Goal: Use online tool/utility: Use online tool/utility

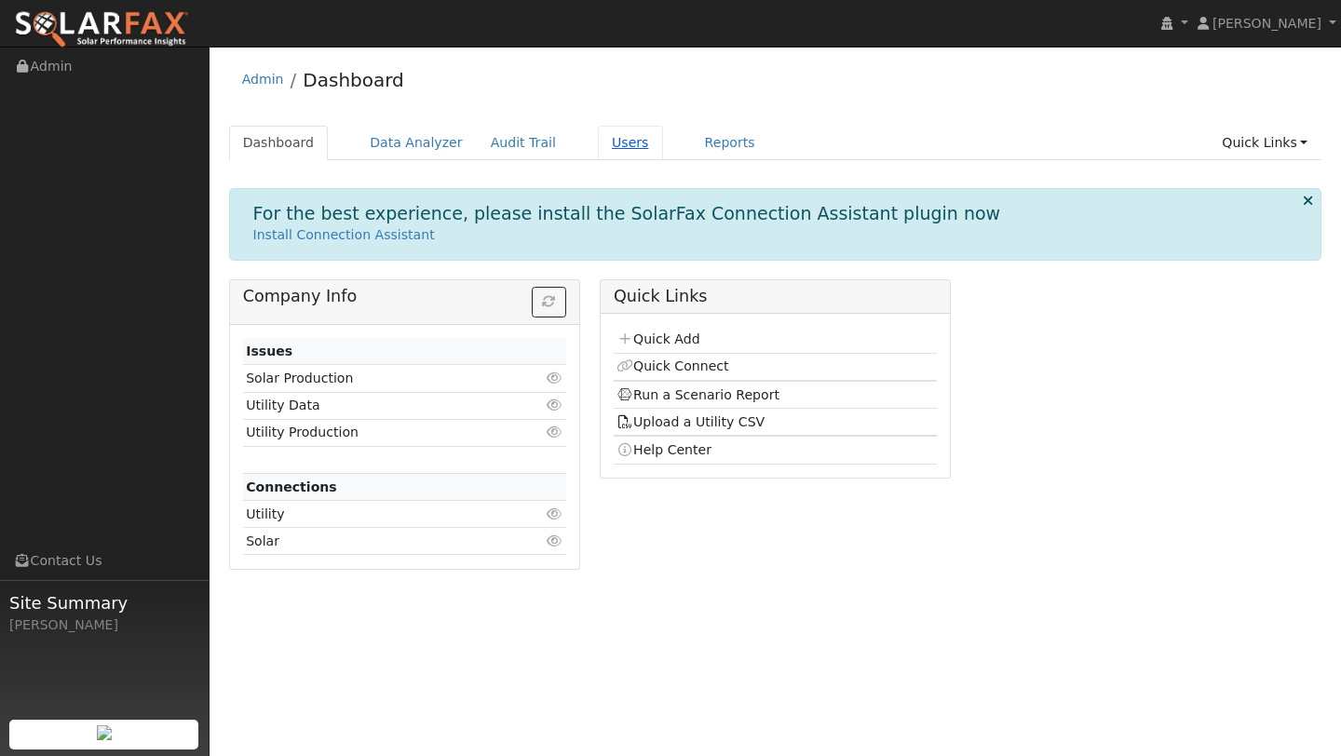
click at [604, 146] on link "Users" at bounding box center [630, 143] width 65 height 34
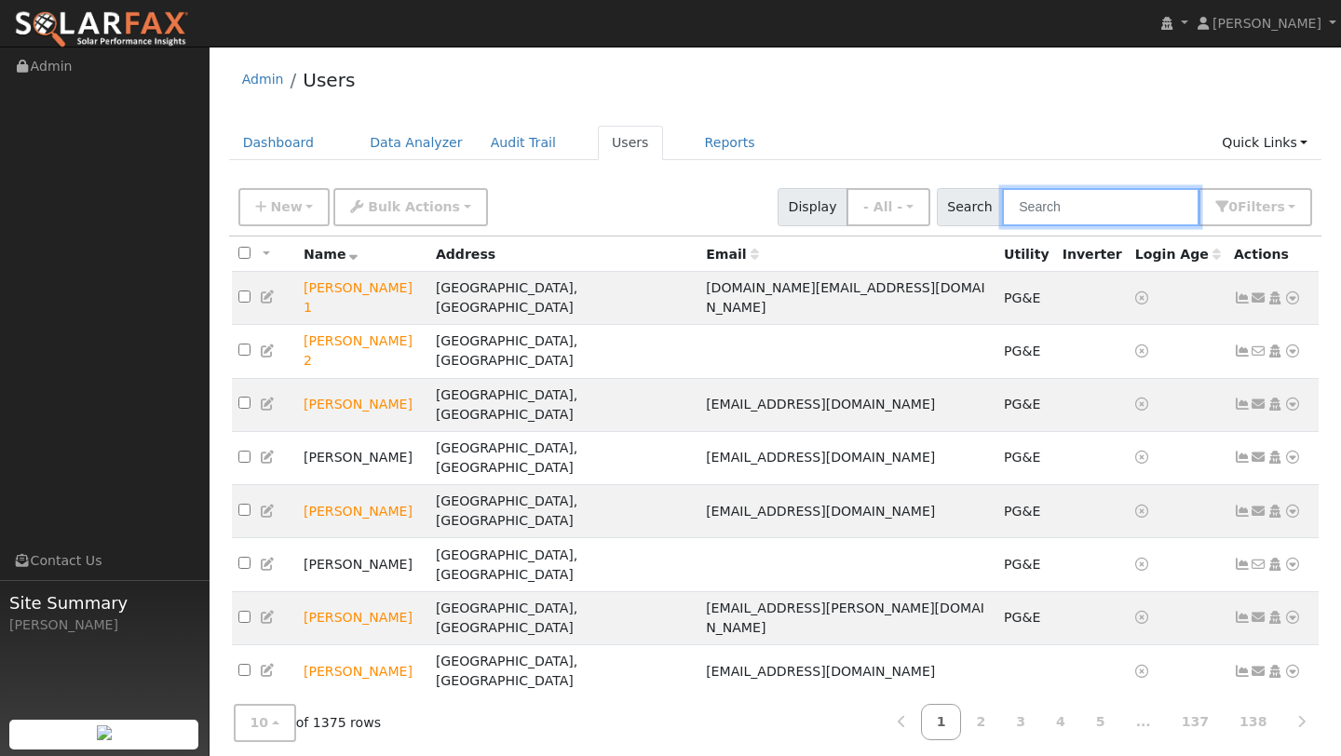
click at [1035, 209] on input "text" at bounding box center [1100, 207] width 197 height 38
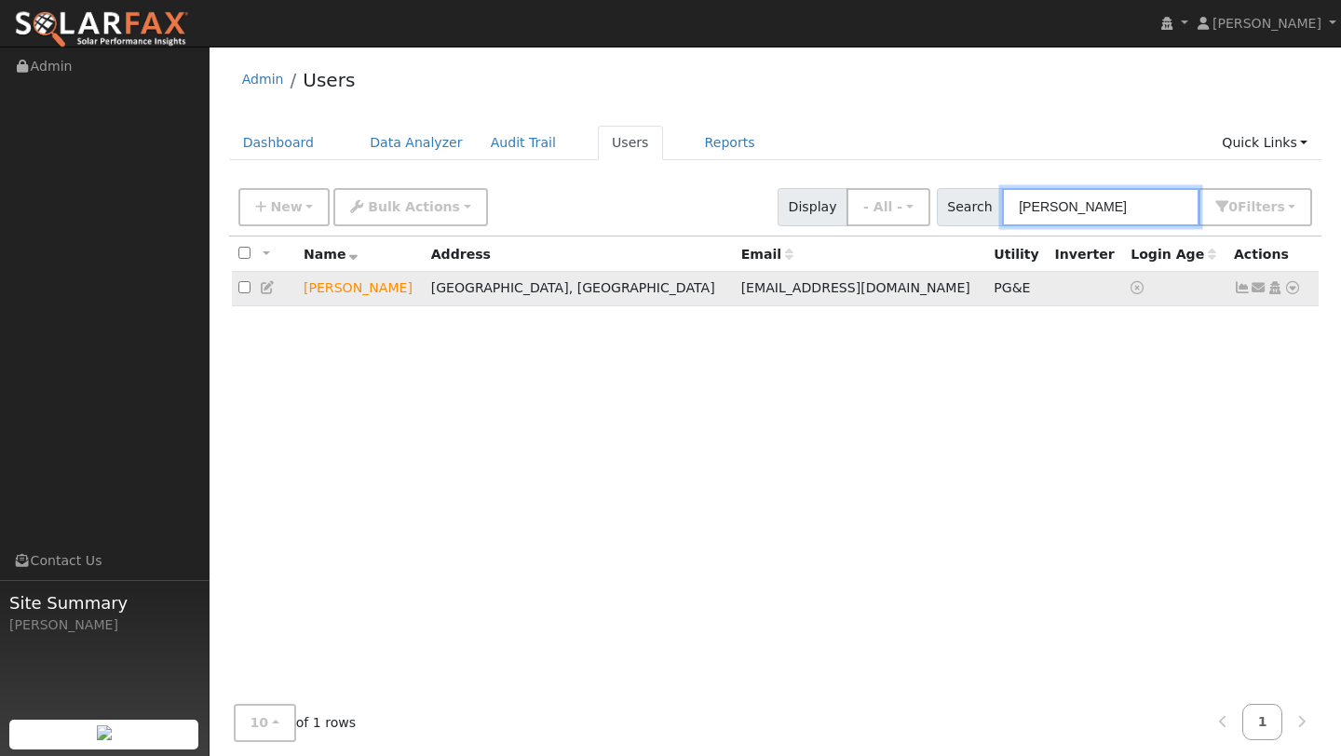
type input "alain"
click at [1302, 293] on td "Send Email... Copy a Link Reset Password Open Access Data Analyzer Reports Scen…" at bounding box center [1273, 289] width 92 height 34
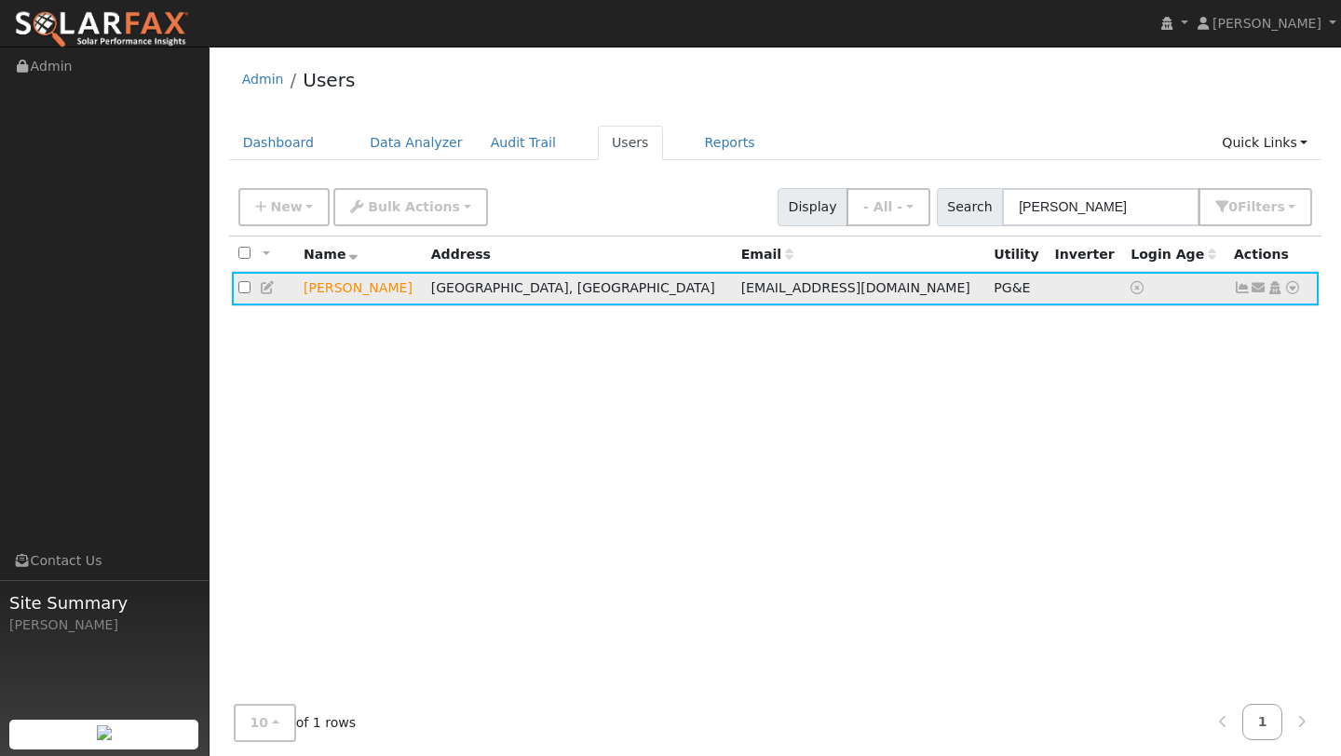
click at [1301, 293] on td "Send Email... Copy a Link Reset Password Open Access Data Analyzer Reports Scen…" at bounding box center [1273, 289] width 92 height 34
click at [1300, 293] on icon at bounding box center [1292, 287] width 17 height 13
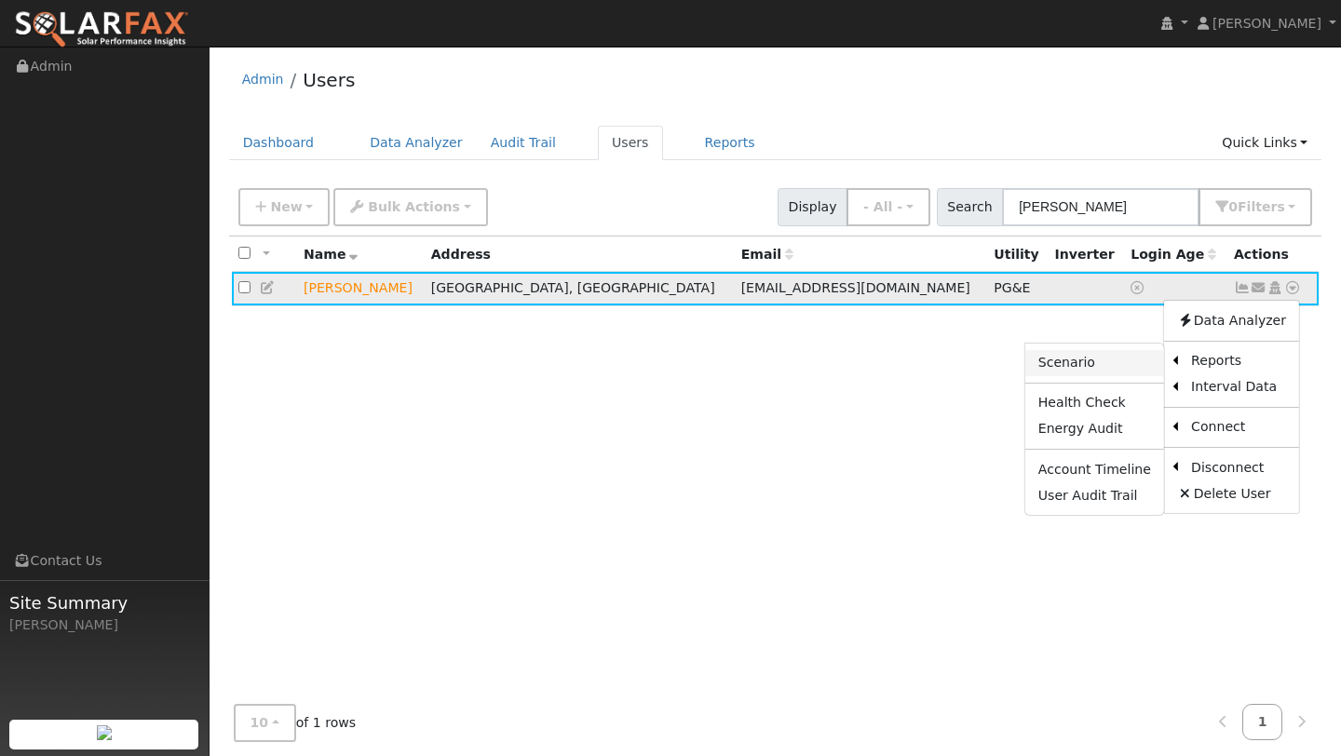
click at [1127, 366] on link "Scenario" at bounding box center [1094, 363] width 139 height 26
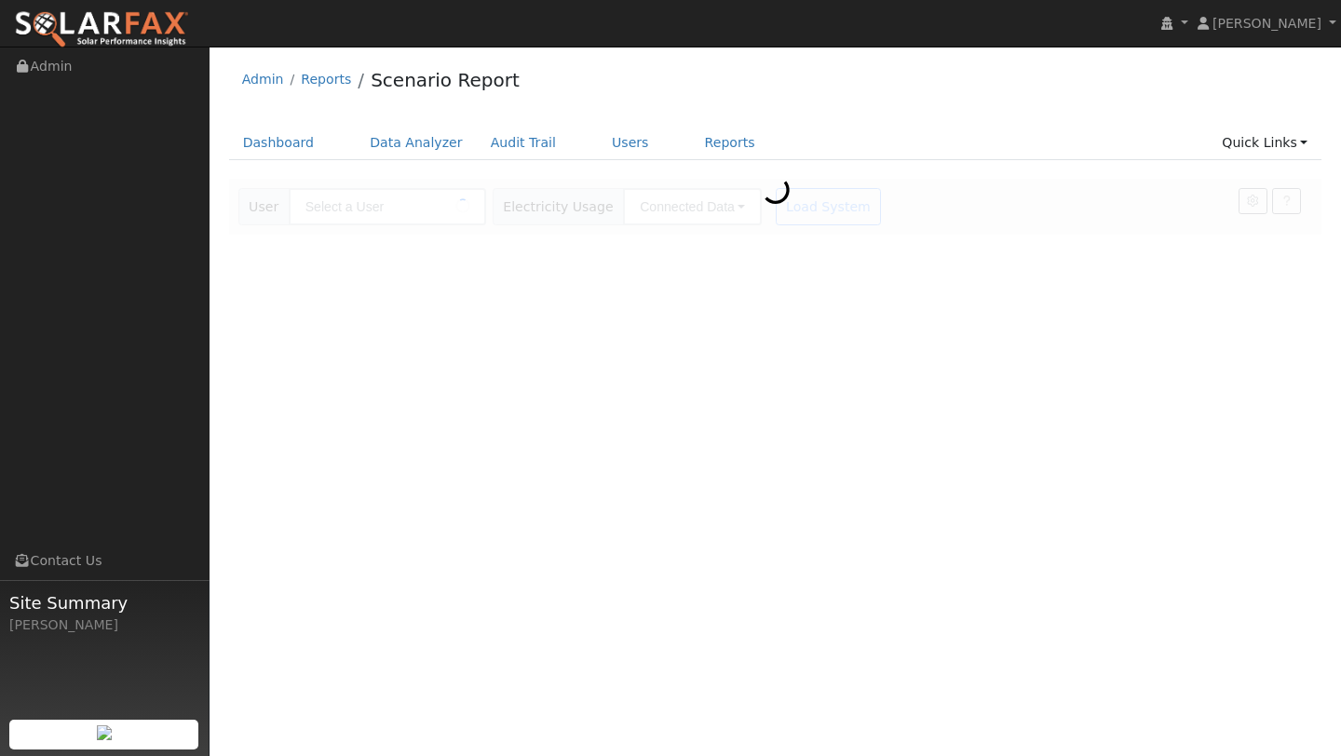
type input "[PERSON_NAME]"
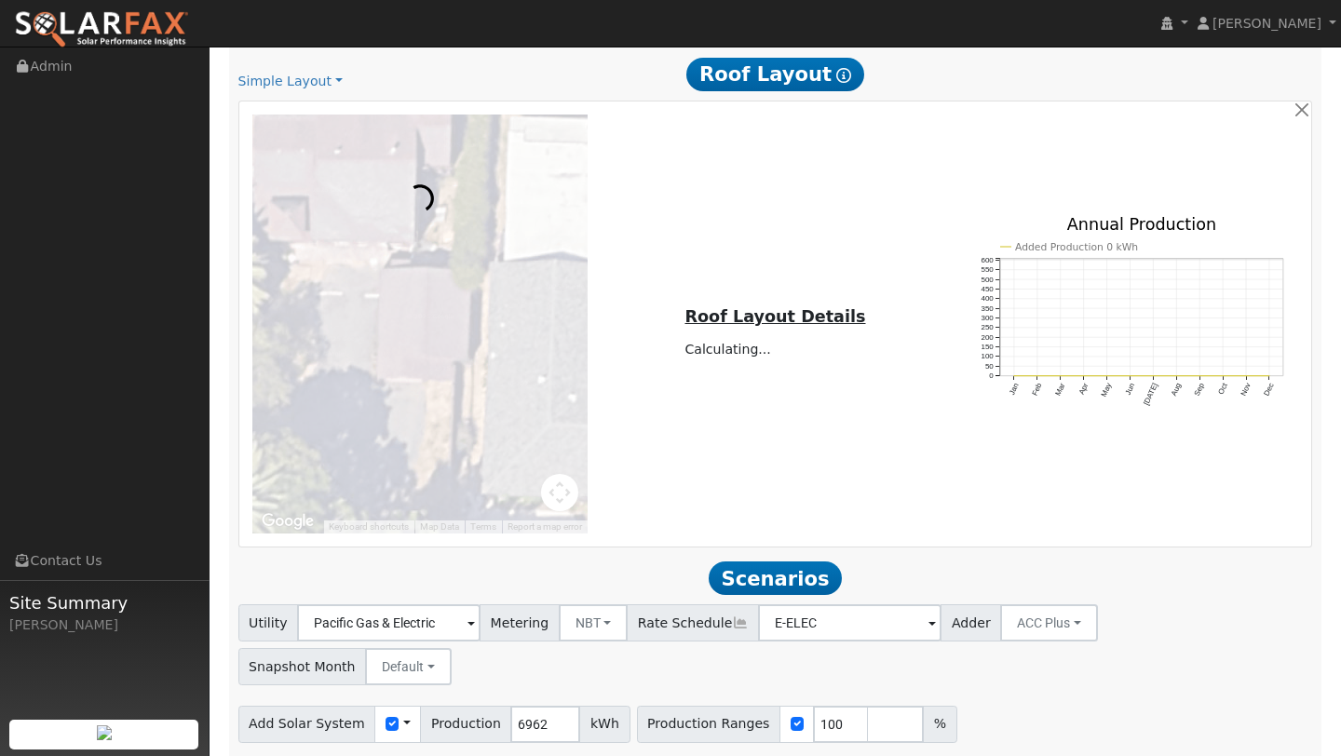
scroll to position [988, 0]
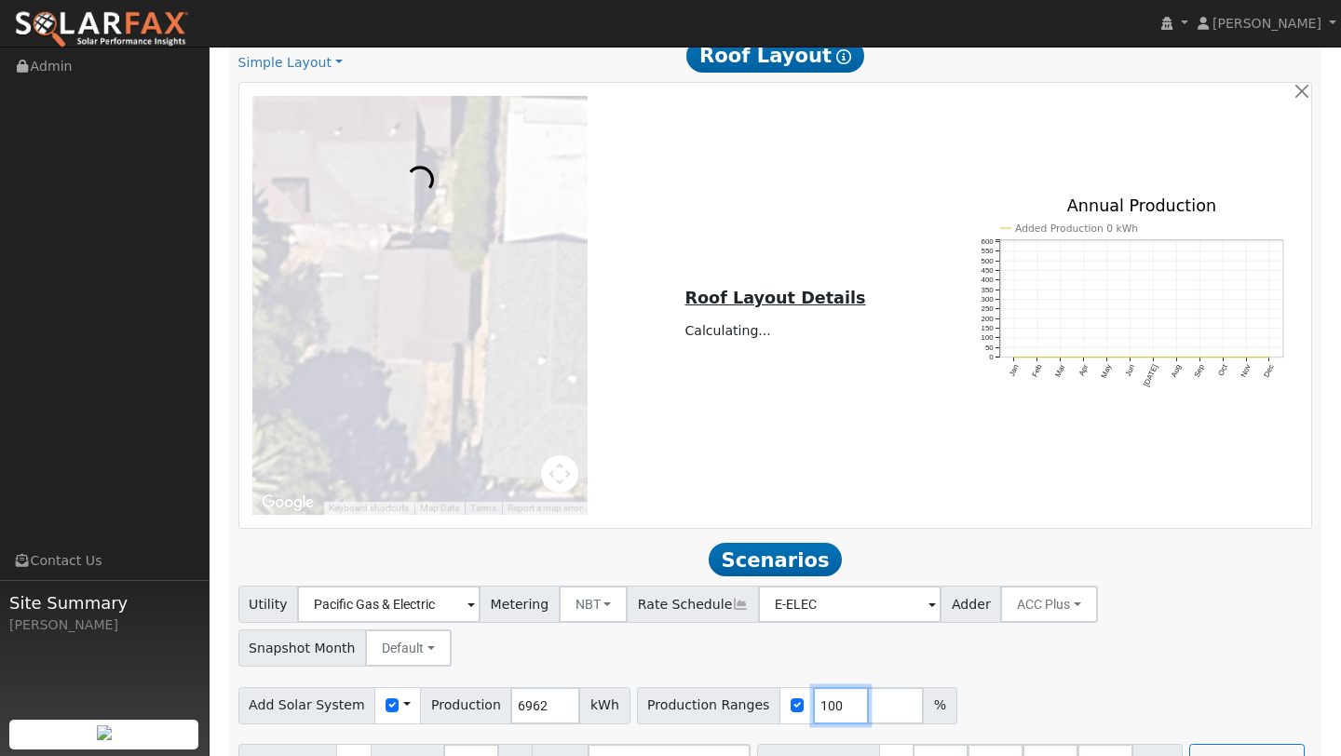
click at [821, 687] on input "100" at bounding box center [841, 705] width 56 height 37
type input "143"
click at [991, 680] on div "Add Solar System Use CSV Data Production 6962 kWh Production Ranges 143 %" at bounding box center [775, 702] width 1081 height 44
click at [1189, 744] on button "Run Scenarios" at bounding box center [1246, 762] width 115 height 37
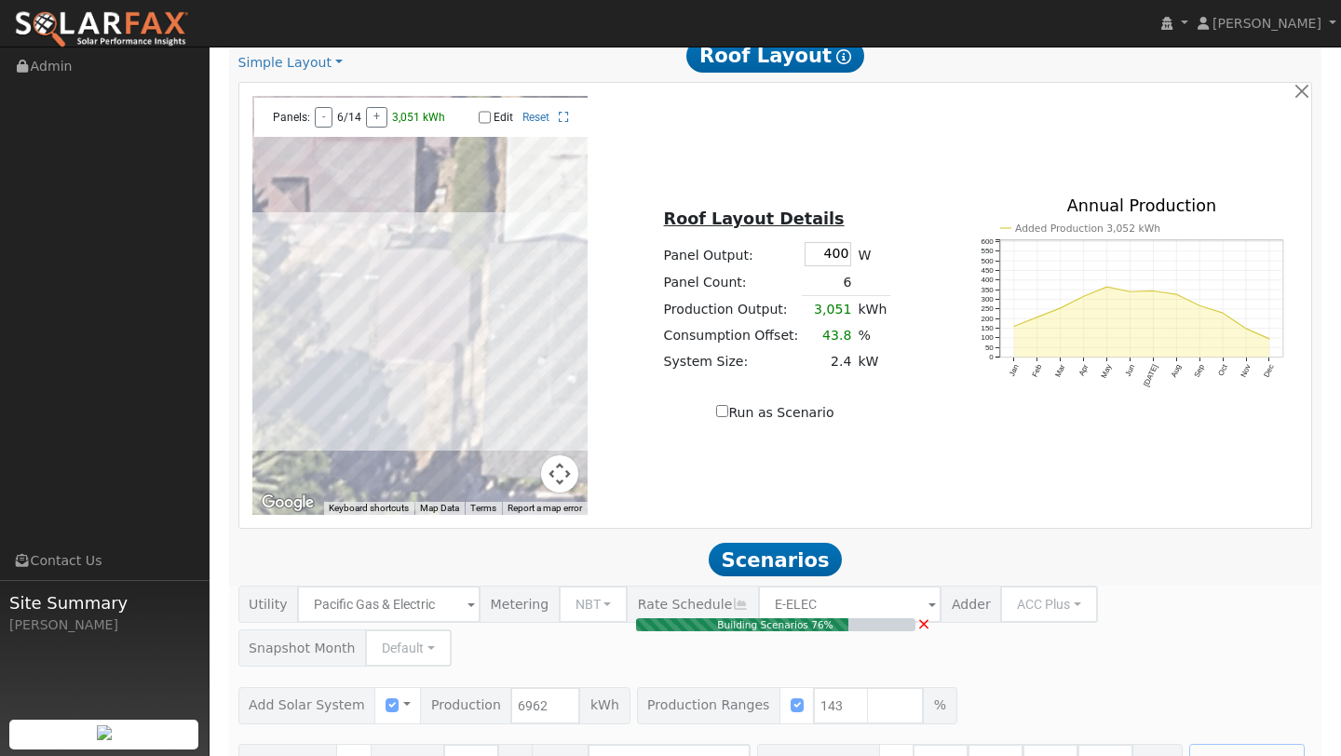
type input "6.6"
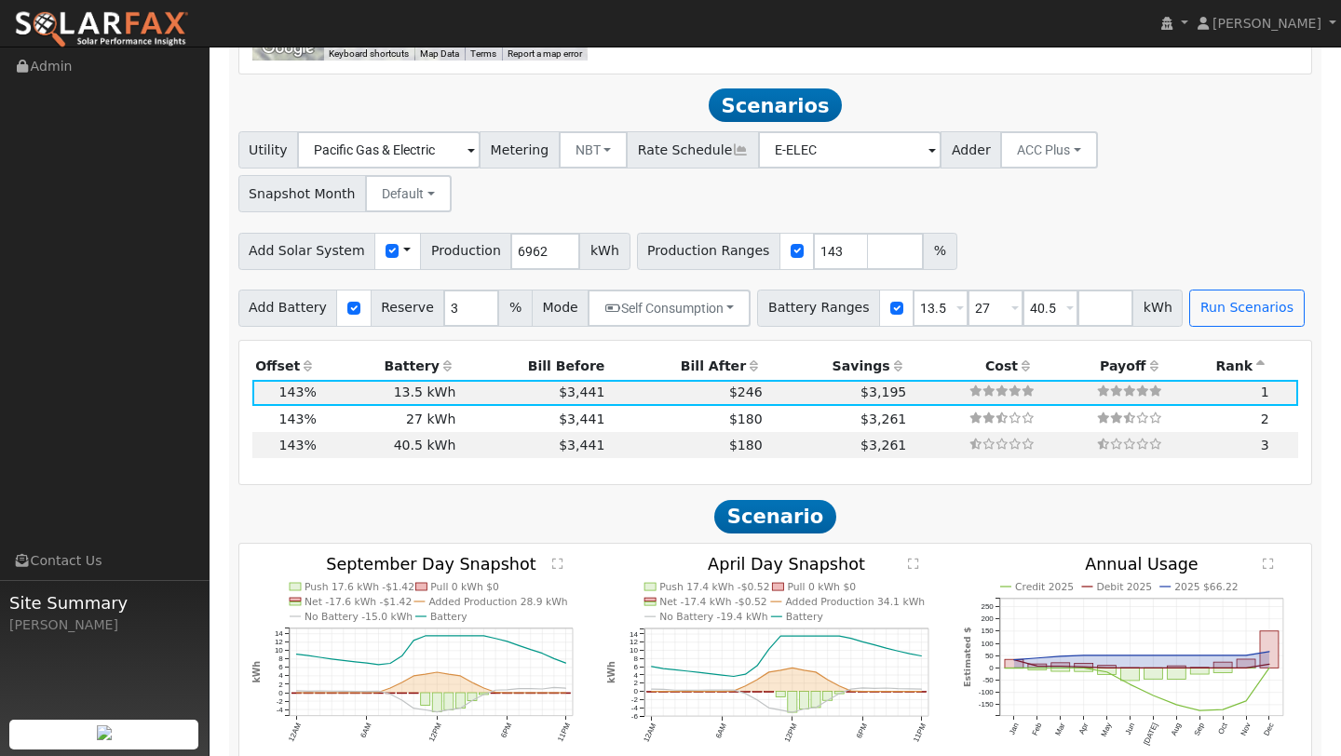
scroll to position [1475, 0]
